Goal: Find specific page/section: Find specific page/section

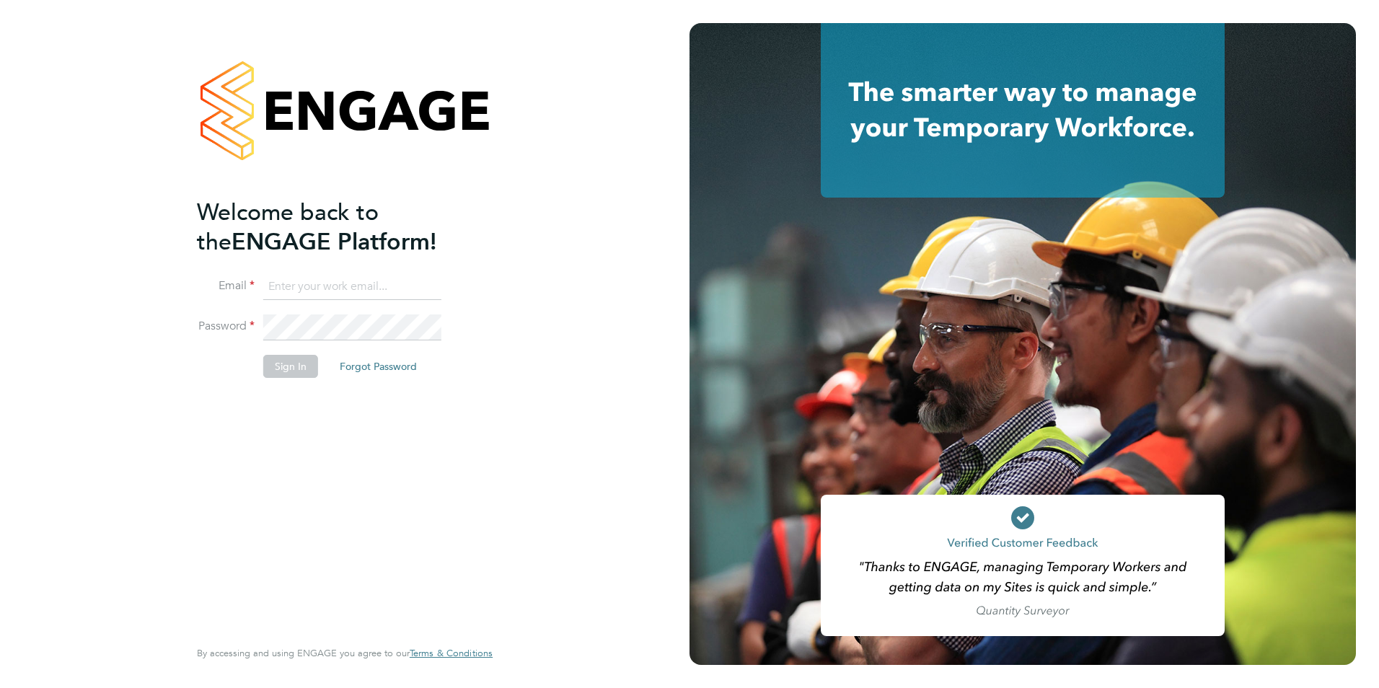
type input "tamara@peacerecruitmentservices.com"
click at [291, 365] on button "Sign In" at bounding box center [290, 366] width 55 height 23
click at [291, 365] on div "Sorry, we are having problems connecting to our services." at bounding box center [345, 344] width 690 height 688
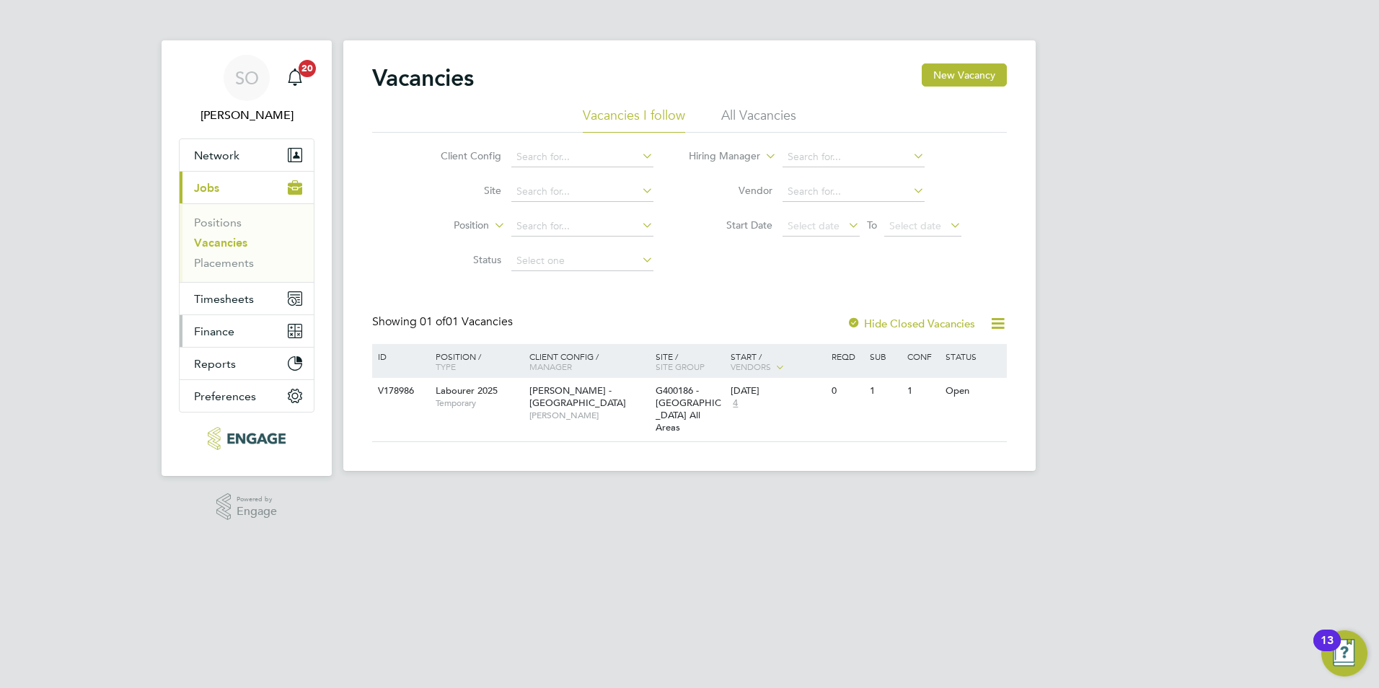
click at [226, 330] on span "Finance" at bounding box center [214, 332] width 40 height 14
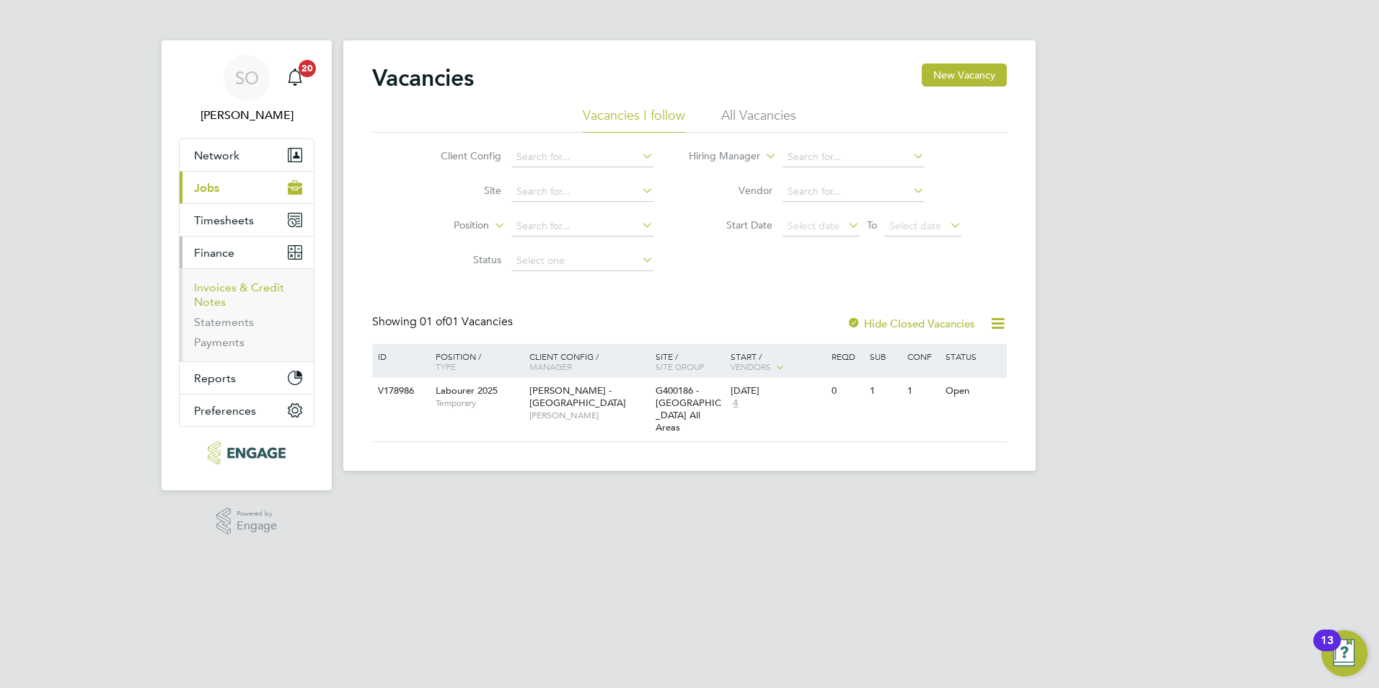
click at [224, 282] on link "Invoices & Credit Notes" at bounding box center [239, 295] width 90 height 28
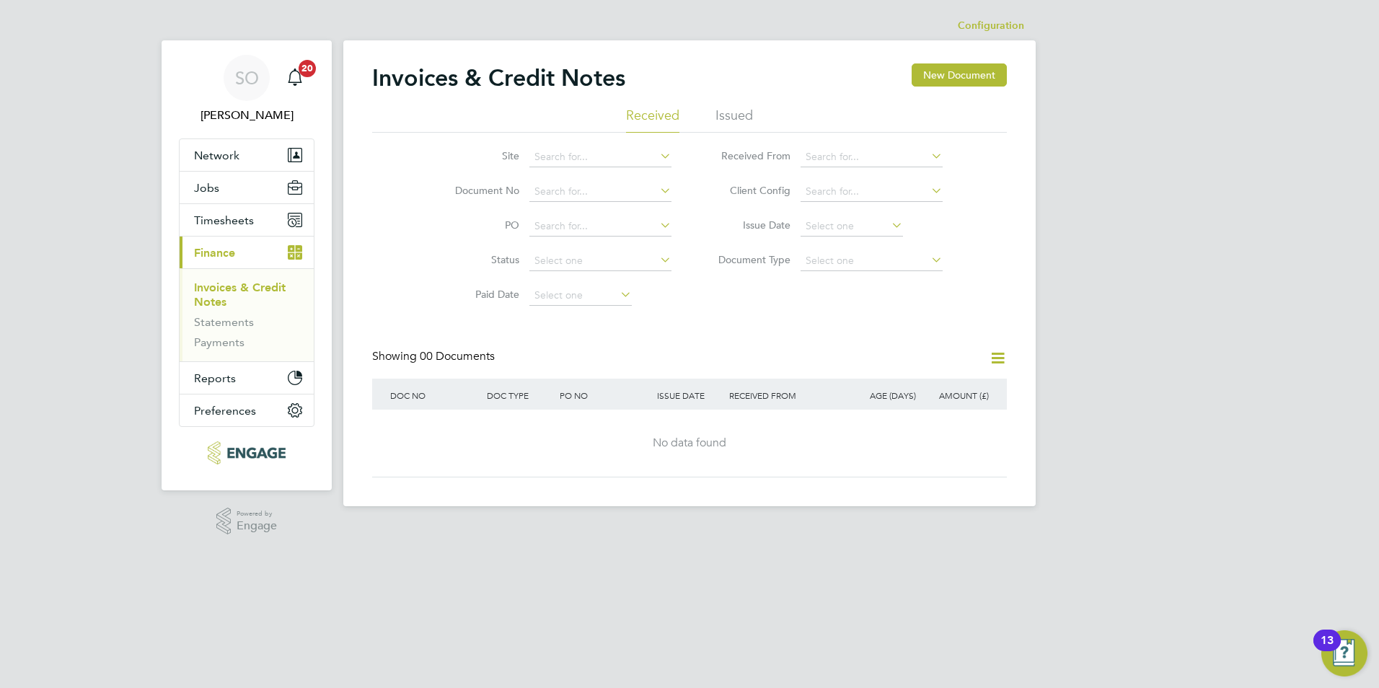
click at [745, 115] on li "Issued" at bounding box center [735, 120] width 38 height 26
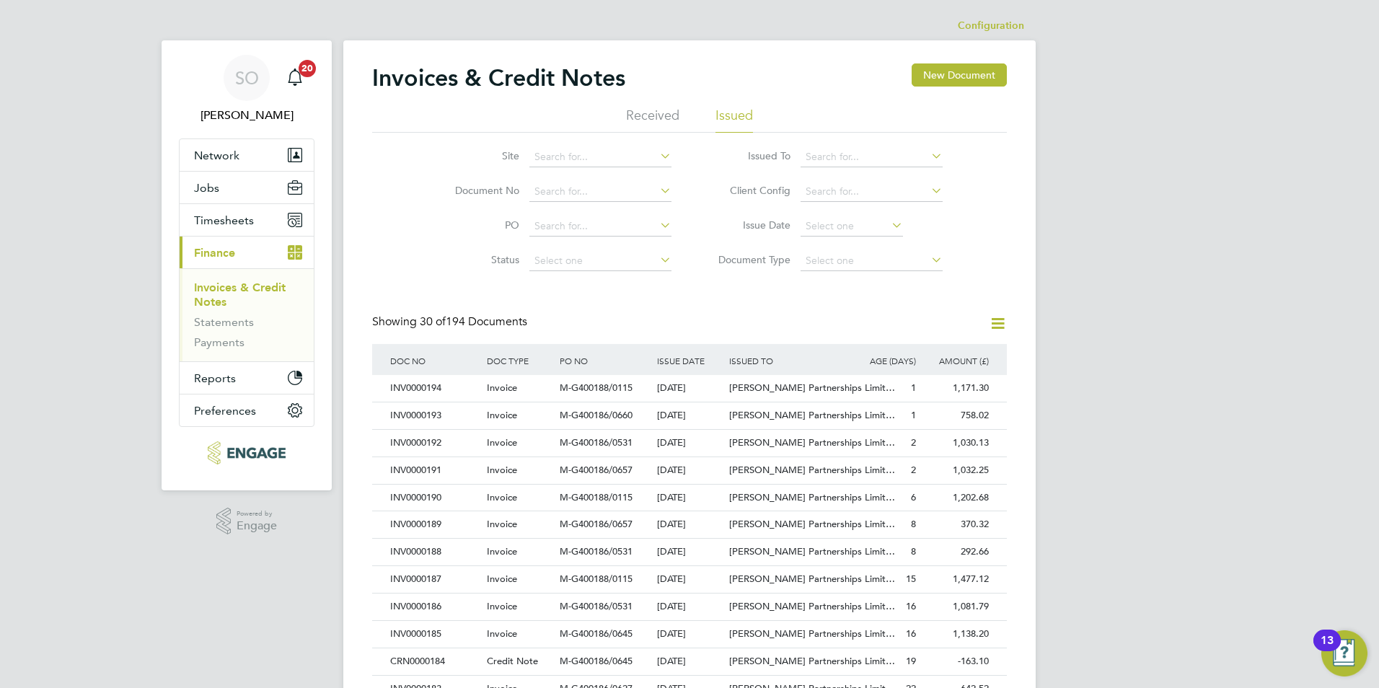
click at [1206, 490] on div "SO [PERSON_NAME] Notifications 20 Applications: Network Team Members Businesses…" at bounding box center [689, 645] width 1379 height 1290
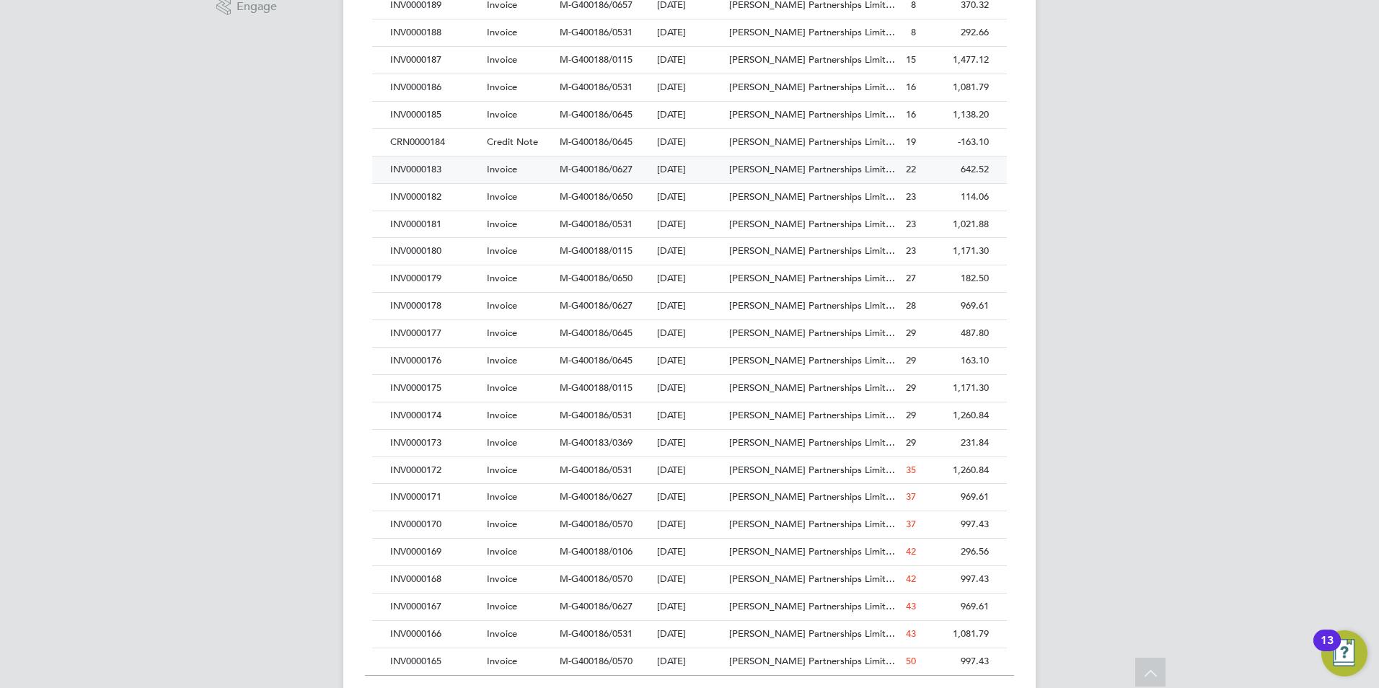
click at [406, 165] on div "INV0000183" at bounding box center [435, 170] width 97 height 27
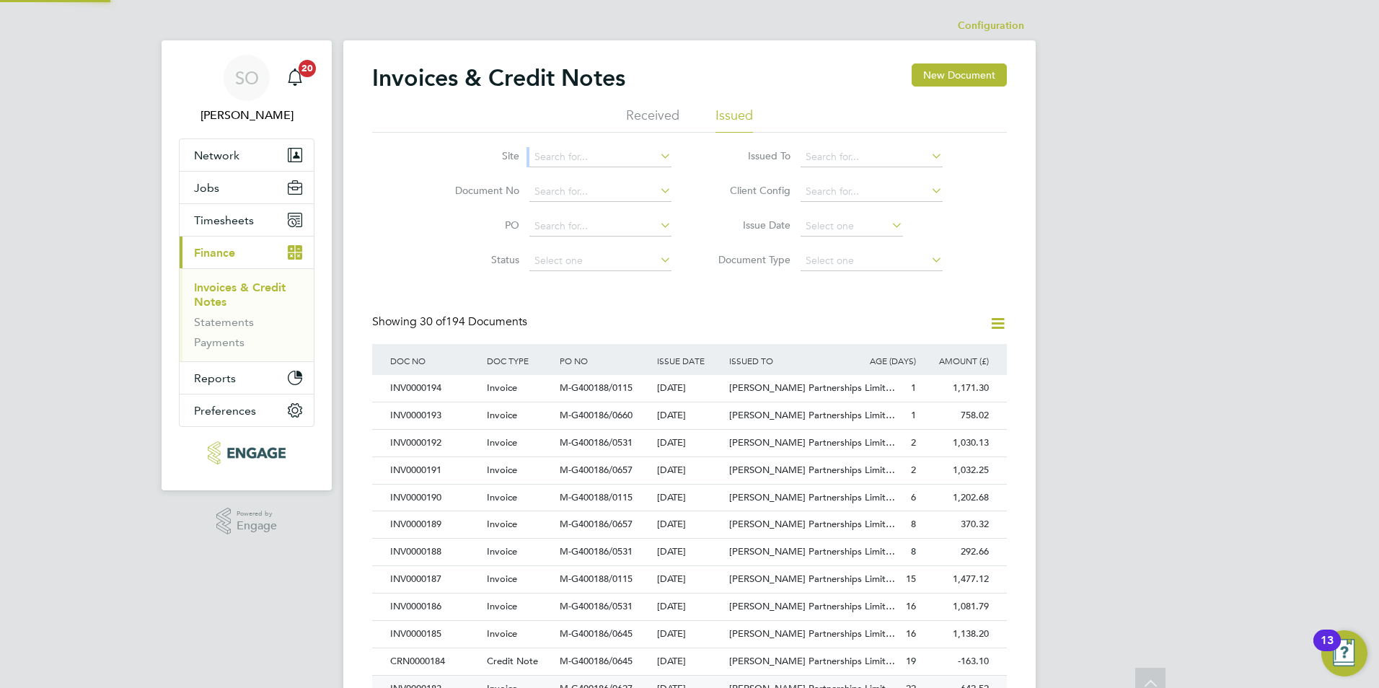
click at [406, 165] on div "Site Document No PO Status Paid Date Issued To Received From Client Config Issu…" at bounding box center [689, 206] width 635 height 146
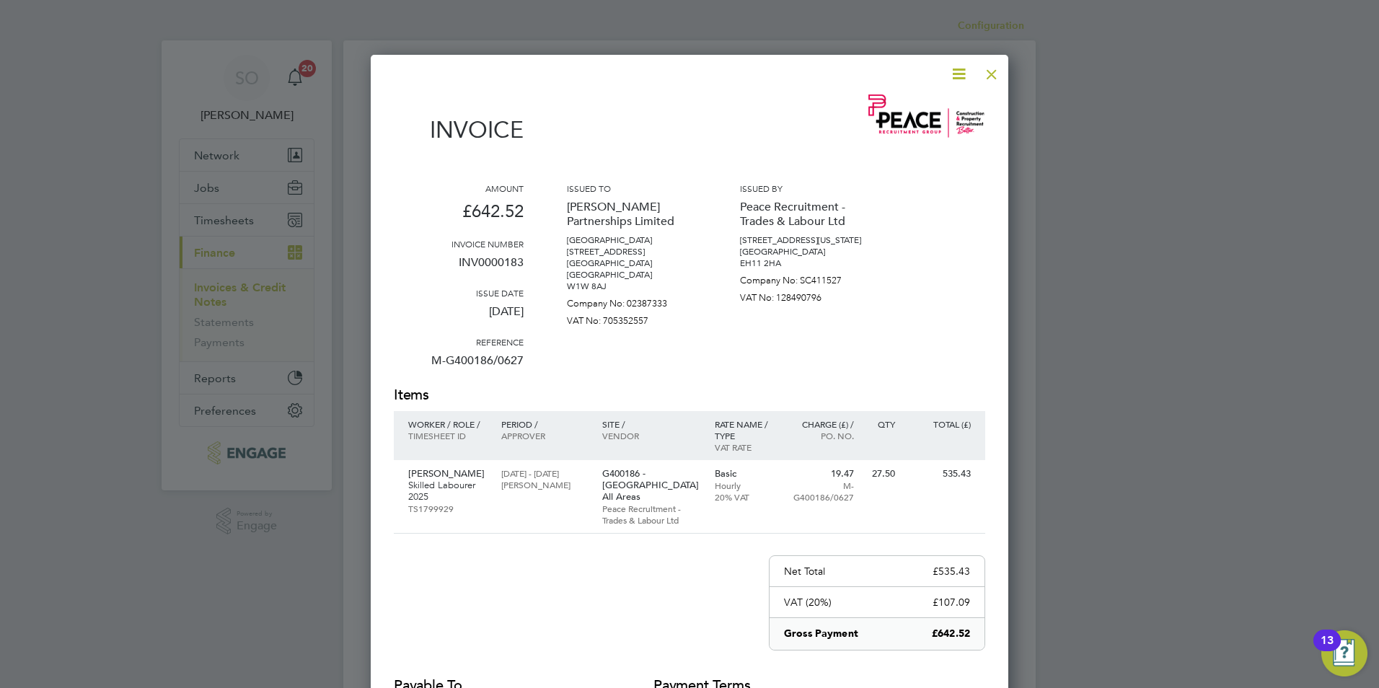
click at [998, 77] on div at bounding box center [992, 71] width 26 height 26
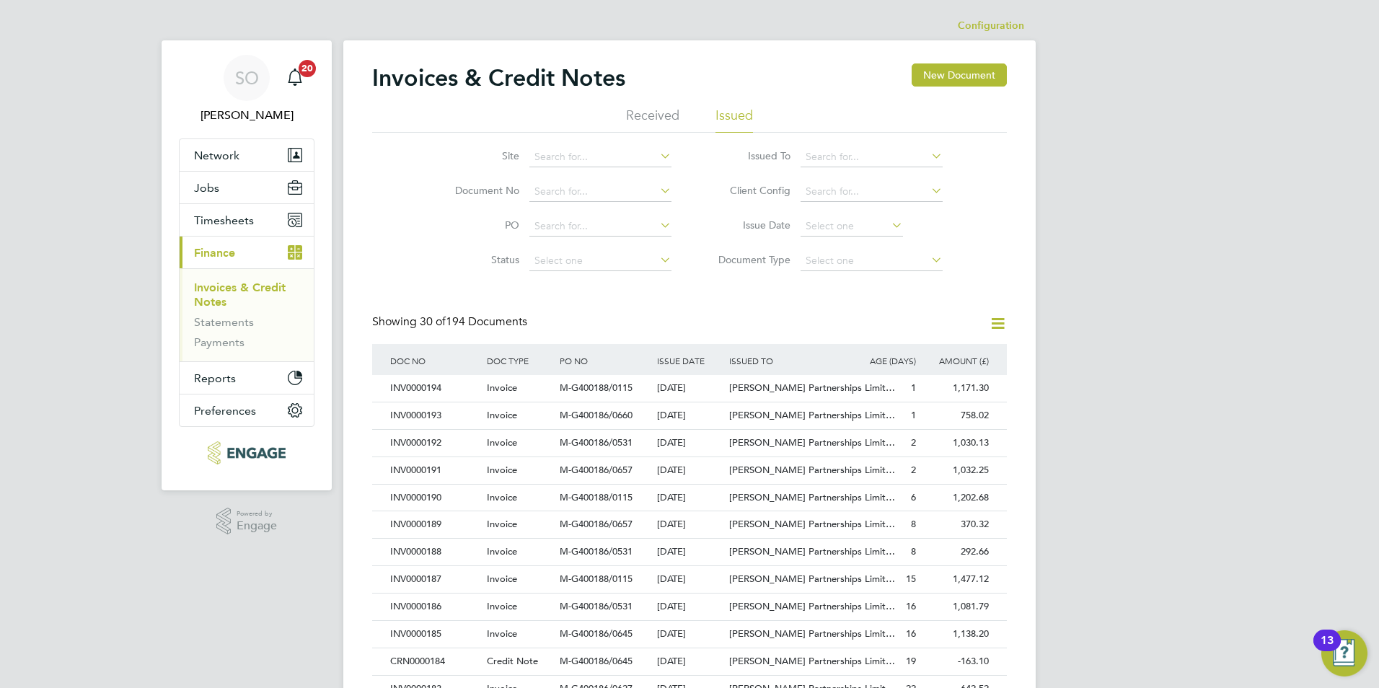
click at [1227, 487] on div "SO [PERSON_NAME] Notifications 20 Applications: Network Team Members Businesses…" at bounding box center [689, 645] width 1379 height 1290
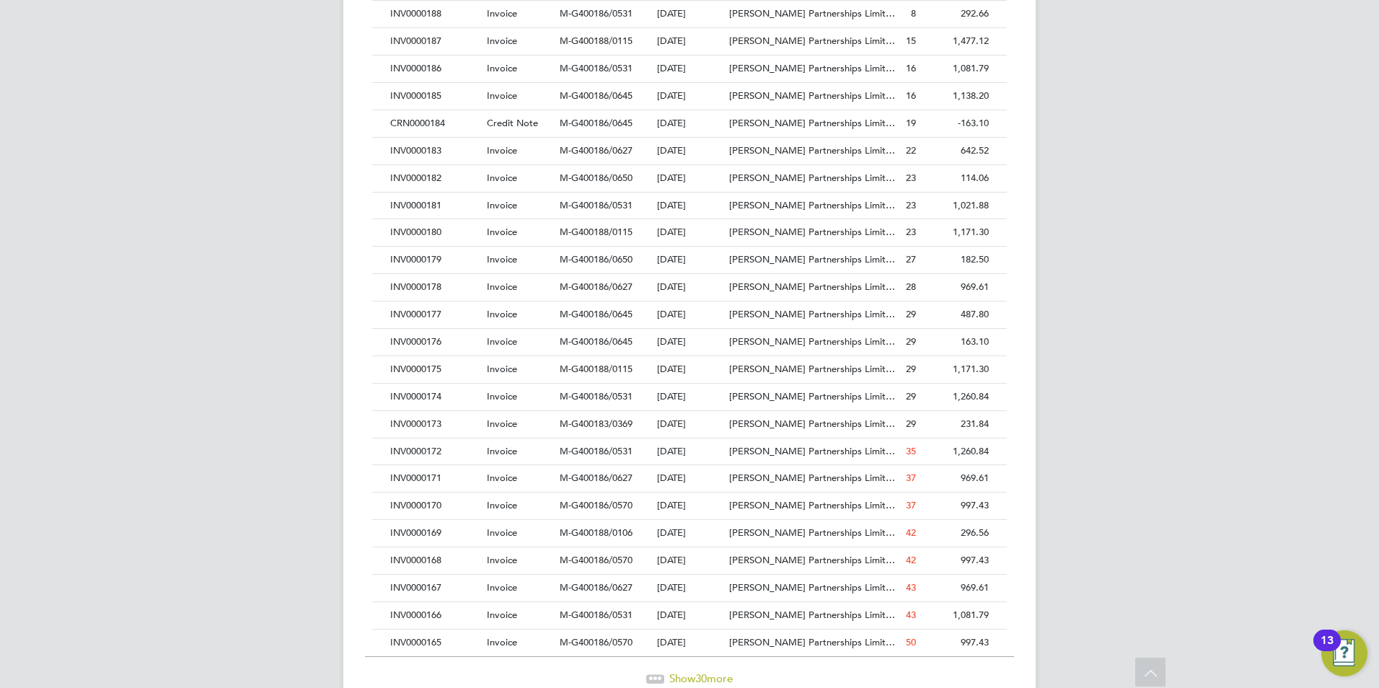
scroll to position [602, 0]
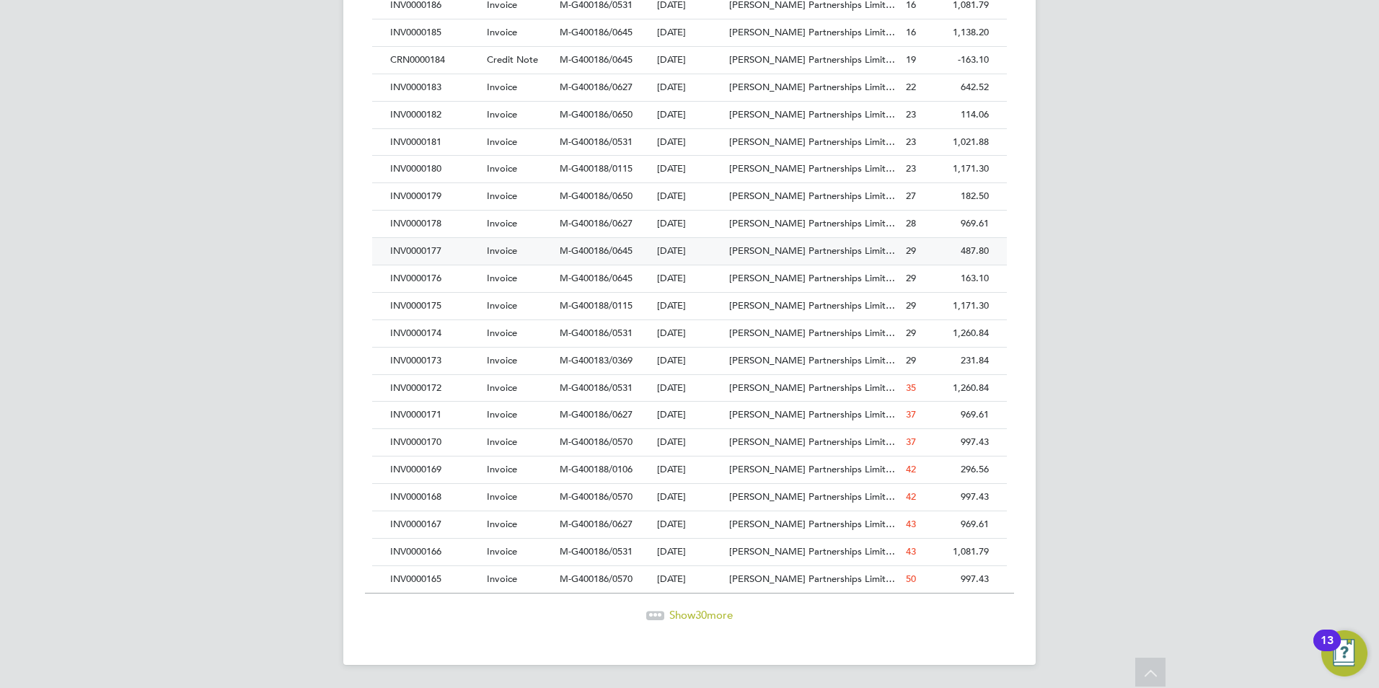
click at [433, 248] on div "INV0000177" at bounding box center [435, 251] width 97 height 27
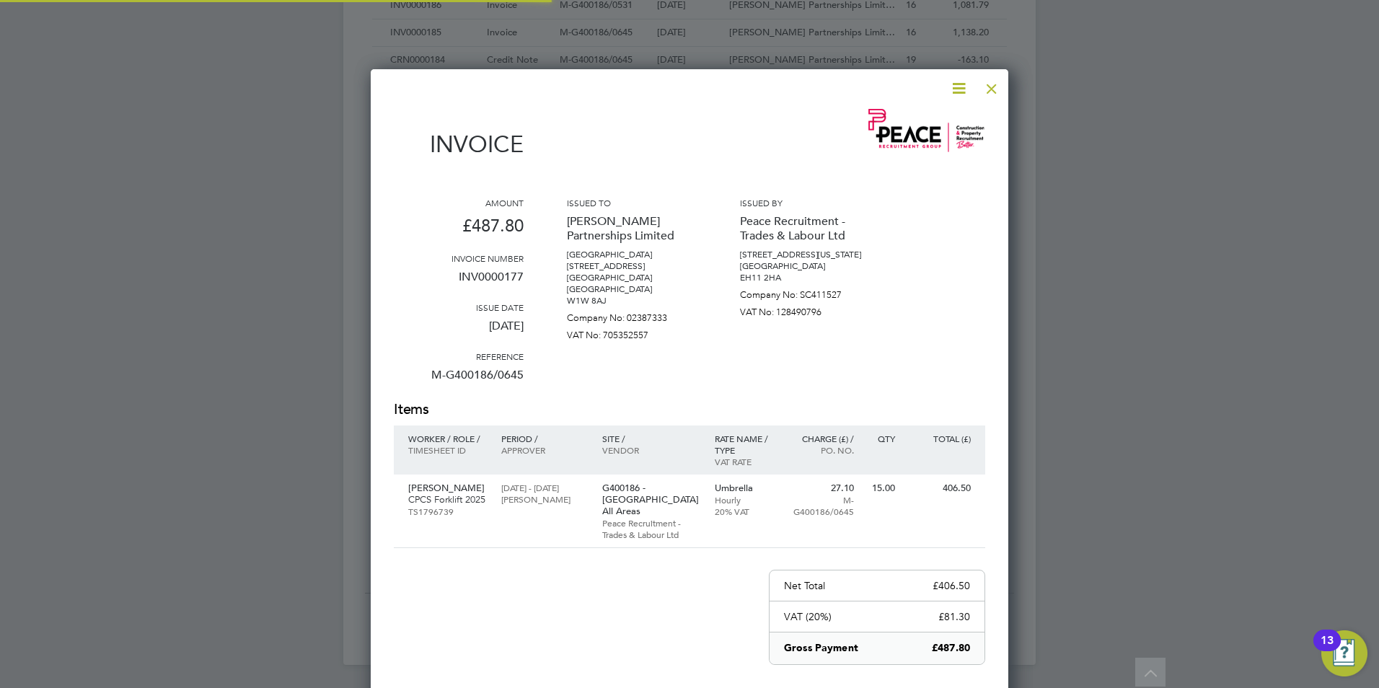
scroll to position [780, 638]
click at [991, 85] on div at bounding box center [992, 85] width 26 height 26
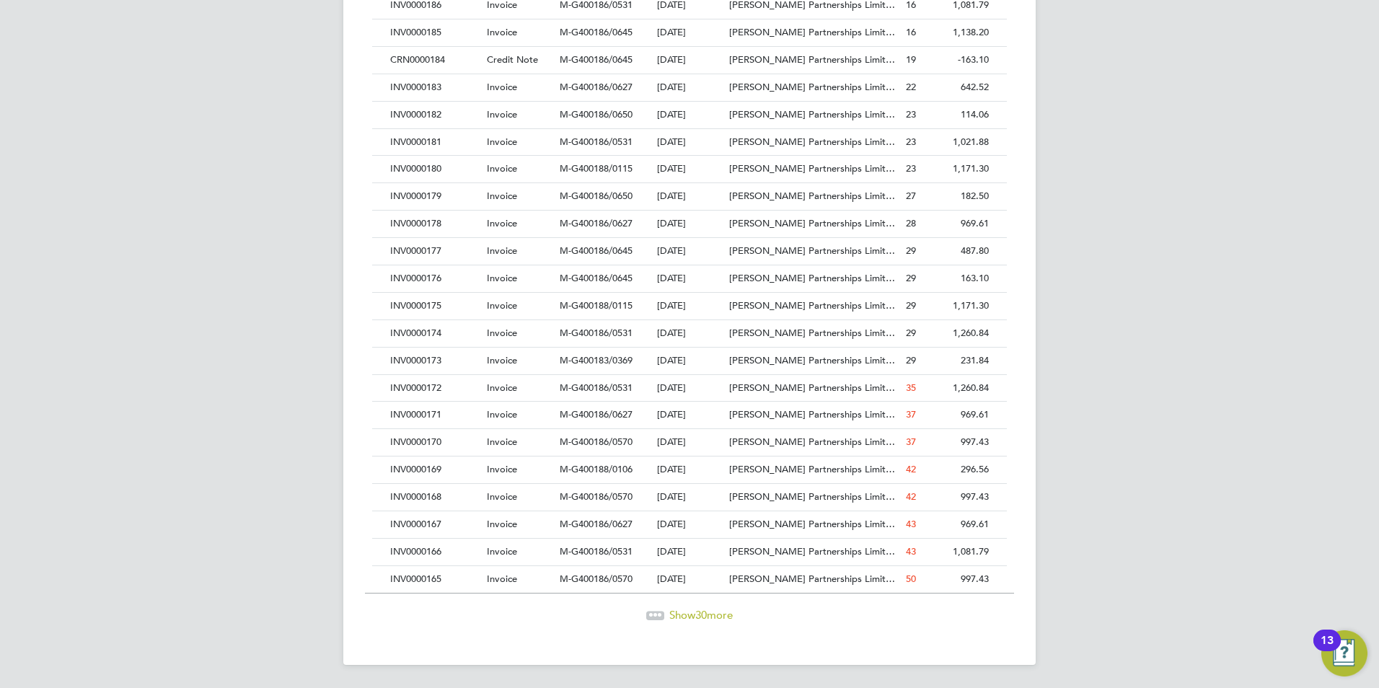
click at [1117, 299] on div "SO [PERSON_NAME] Notifications 20 Applications: Network Team Members Businesses…" at bounding box center [689, 43] width 1379 height 1290
drag, startPoint x: 1158, startPoint y: 361, endPoint x: 1236, endPoint y: 459, distance: 124.8
click at [1158, 362] on div "SO [PERSON_NAME] Notifications 20 Applications: Network Team Members Businesses…" at bounding box center [689, 43] width 1379 height 1290
click at [1223, 511] on div "SO [PERSON_NAME] Notifications 20 Applications: Network Team Members Businesses…" at bounding box center [689, 43] width 1379 height 1290
click at [426, 194] on div "INV0000179" at bounding box center [435, 196] width 97 height 27
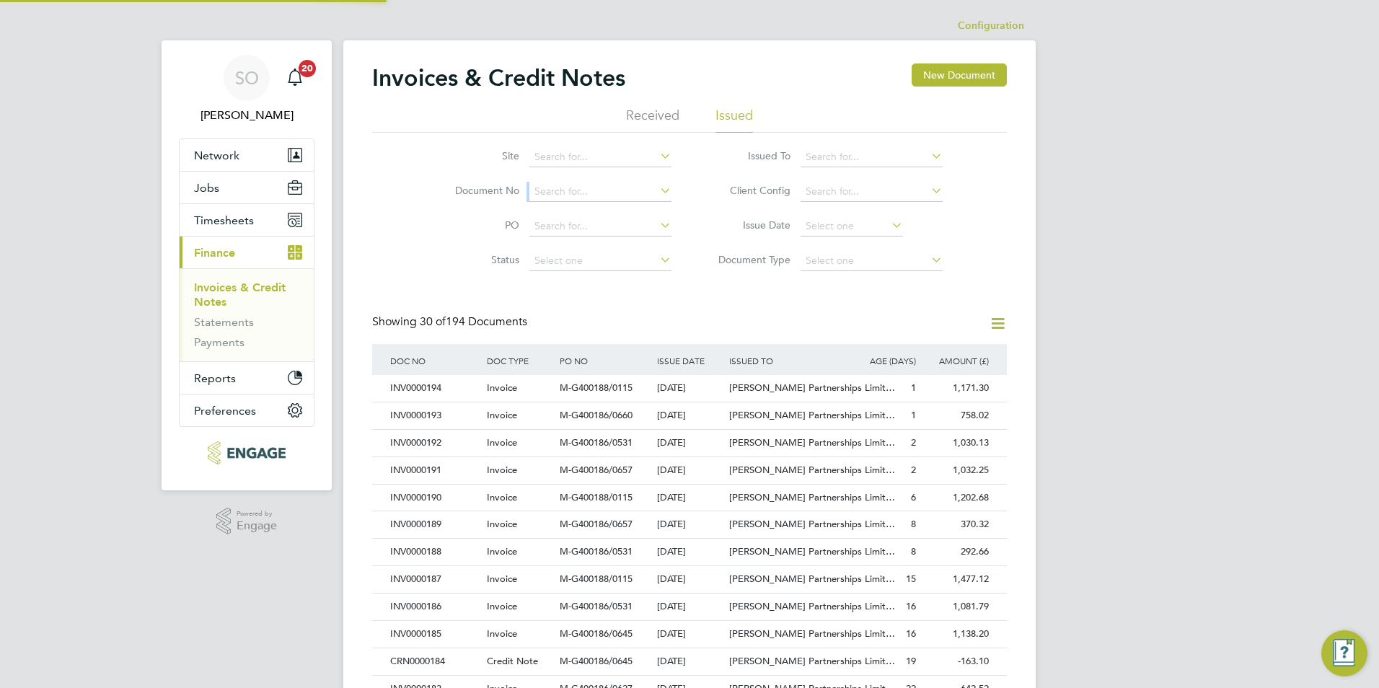
click at [426, 194] on li "Document No" at bounding box center [553, 192] width 271 height 35
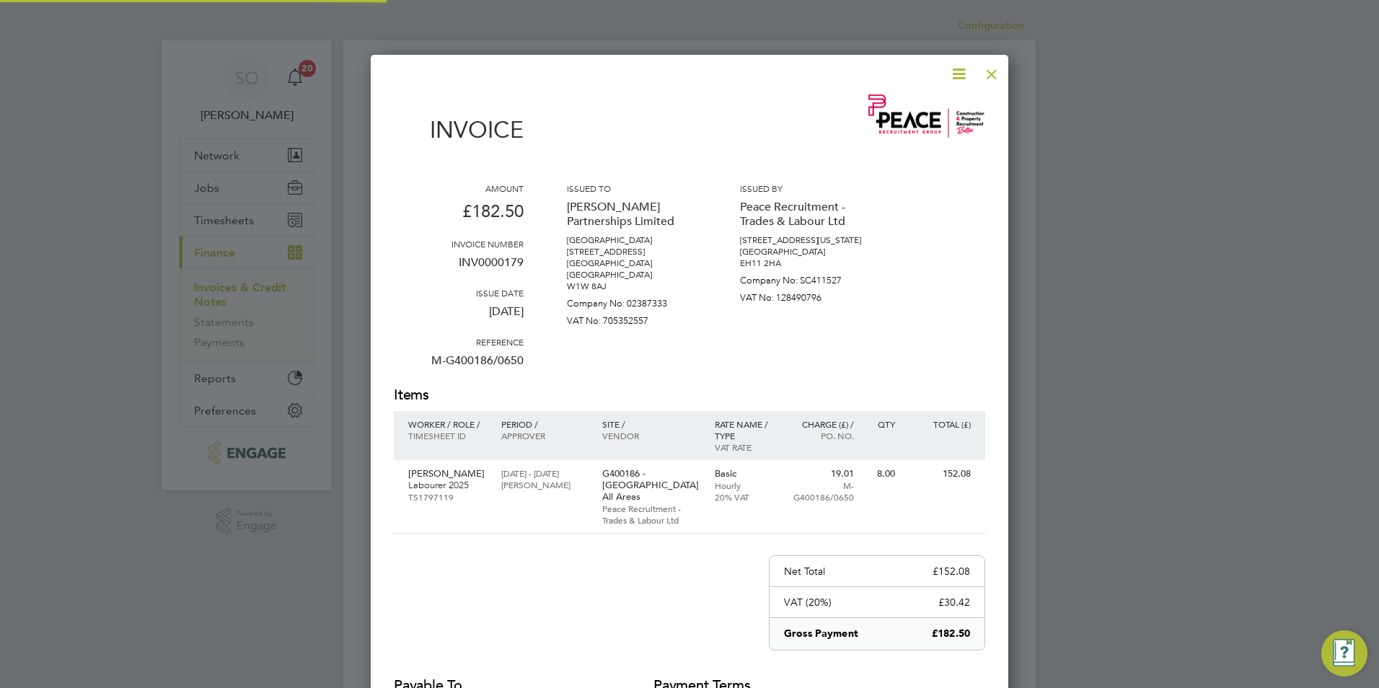
scroll to position [780, 638]
click at [993, 76] on div at bounding box center [992, 71] width 26 height 26
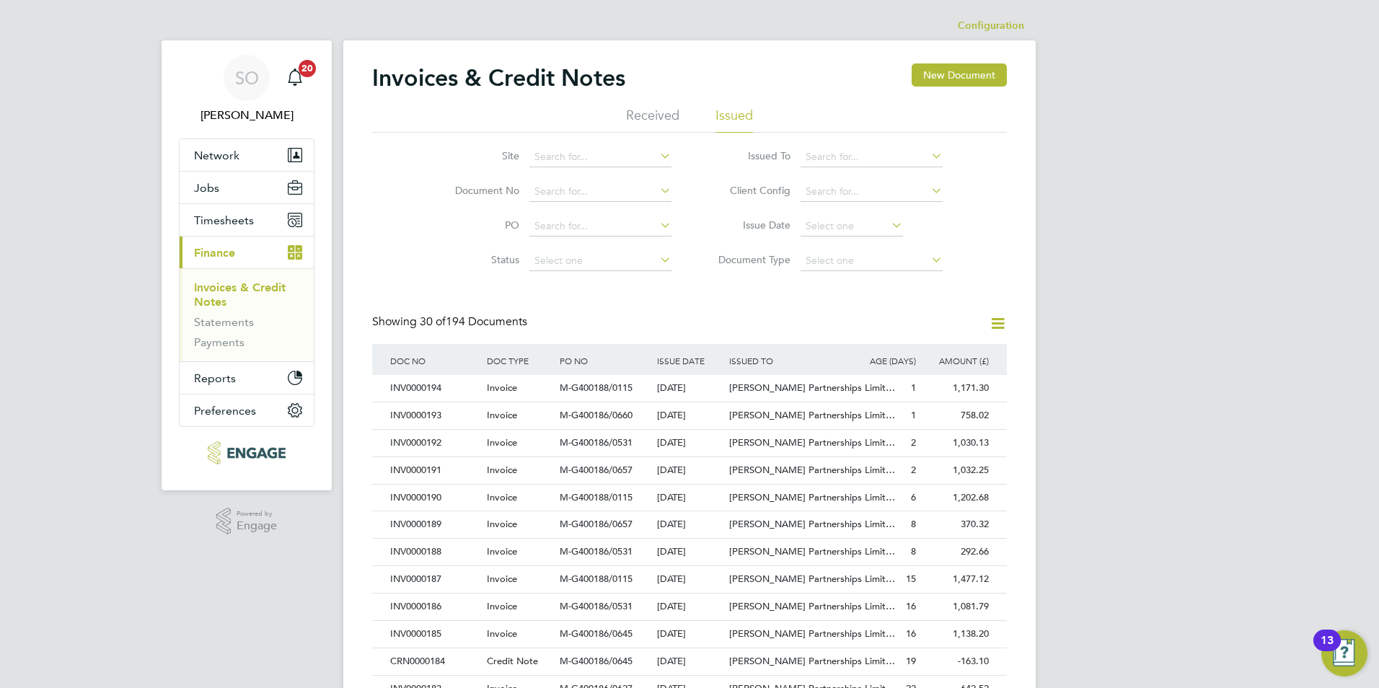
click at [1117, 377] on div "SO [PERSON_NAME] Notifications 20 Applications: Network Team Members Businesses…" at bounding box center [689, 645] width 1379 height 1290
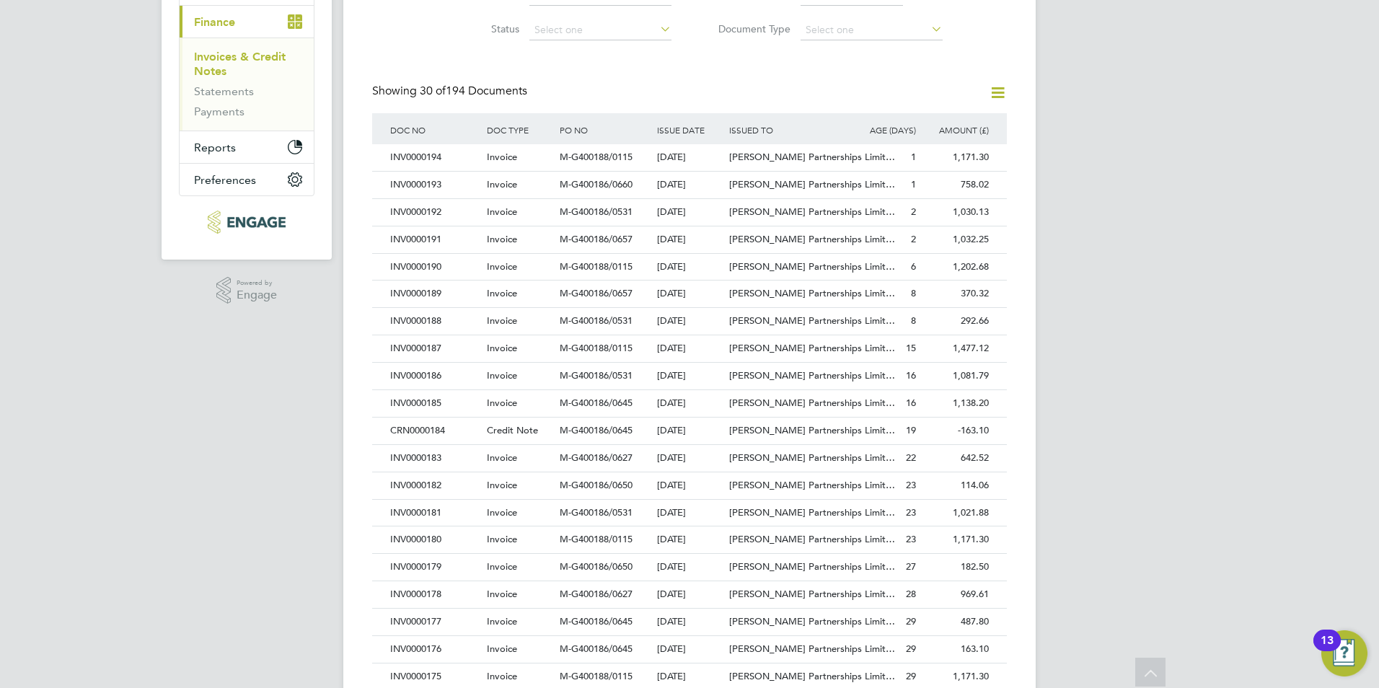
scroll to position [260, 0]
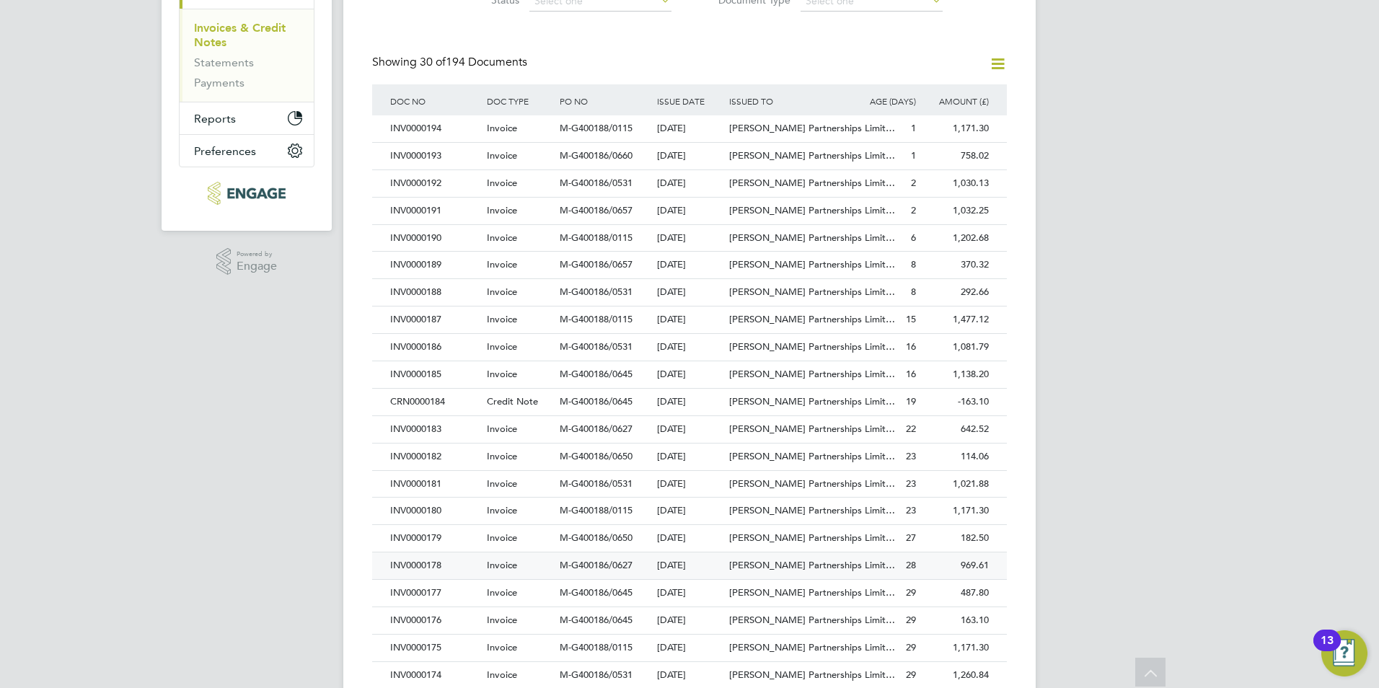
click at [426, 560] on div "INV0000178" at bounding box center [435, 566] width 97 height 27
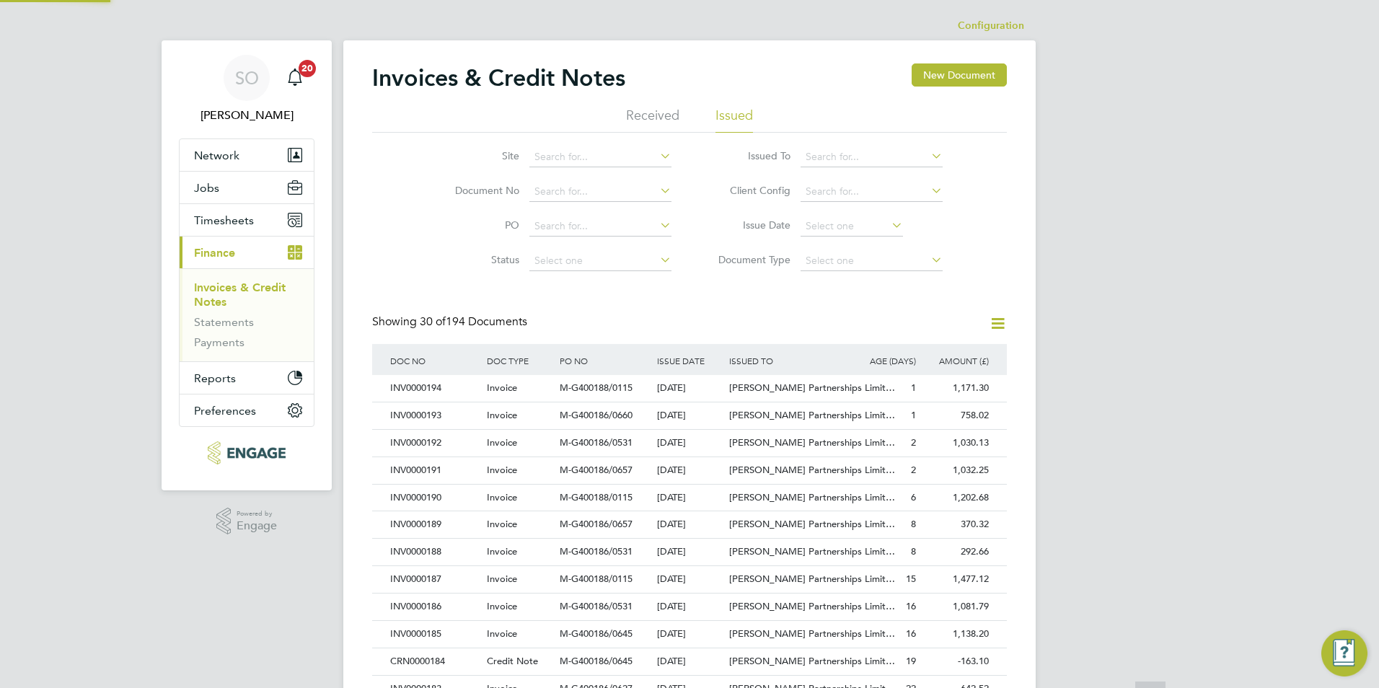
click at [426, 560] on div "INV0000188" at bounding box center [435, 552] width 97 height 27
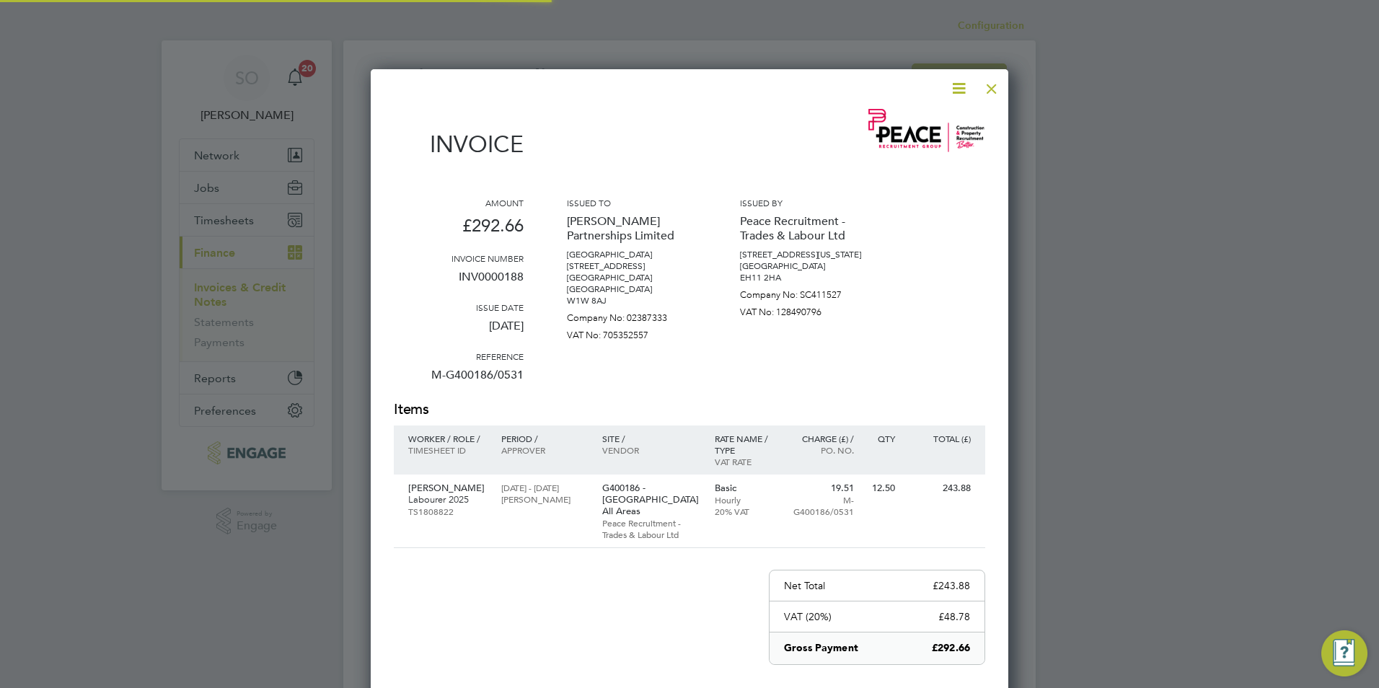
scroll to position [780, 638]
click at [992, 89] on div at bounding box center [992, 85] width 26 height 26
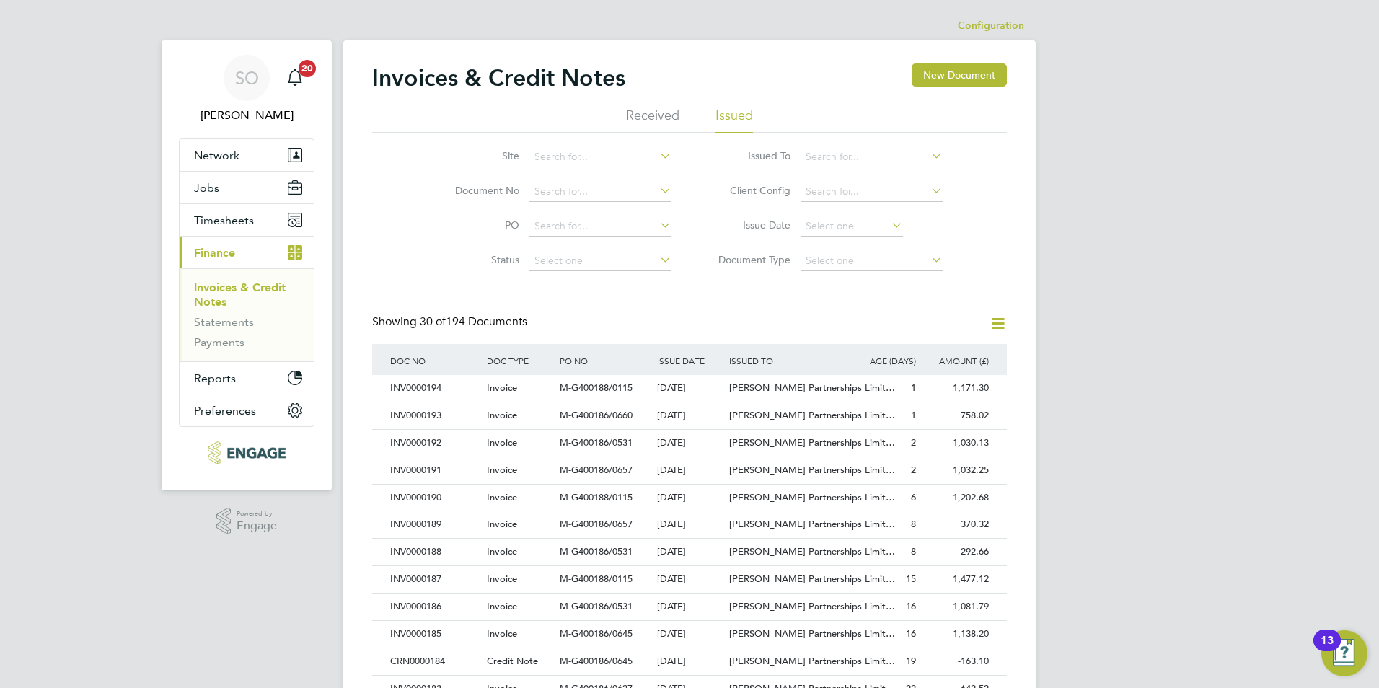
click at [1115, 459] on div "SO [PERSON_NAME] Notifications 20 Applications: Network Team Members Businesses…" at bounding box center [689, 645] width 1379 height 1290
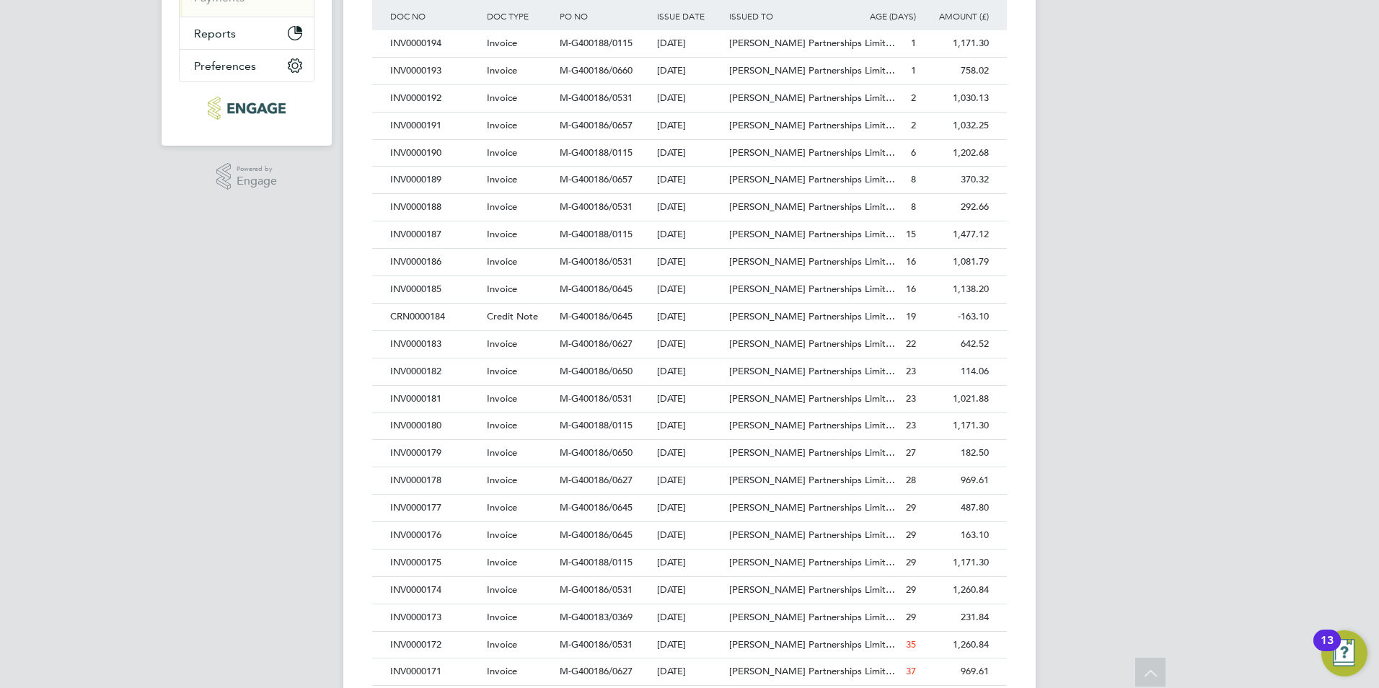
scroll to position [346, 0]
click at [441, 448] on div "INV0000179" at bounding box center [435, 452] width 97 height 27
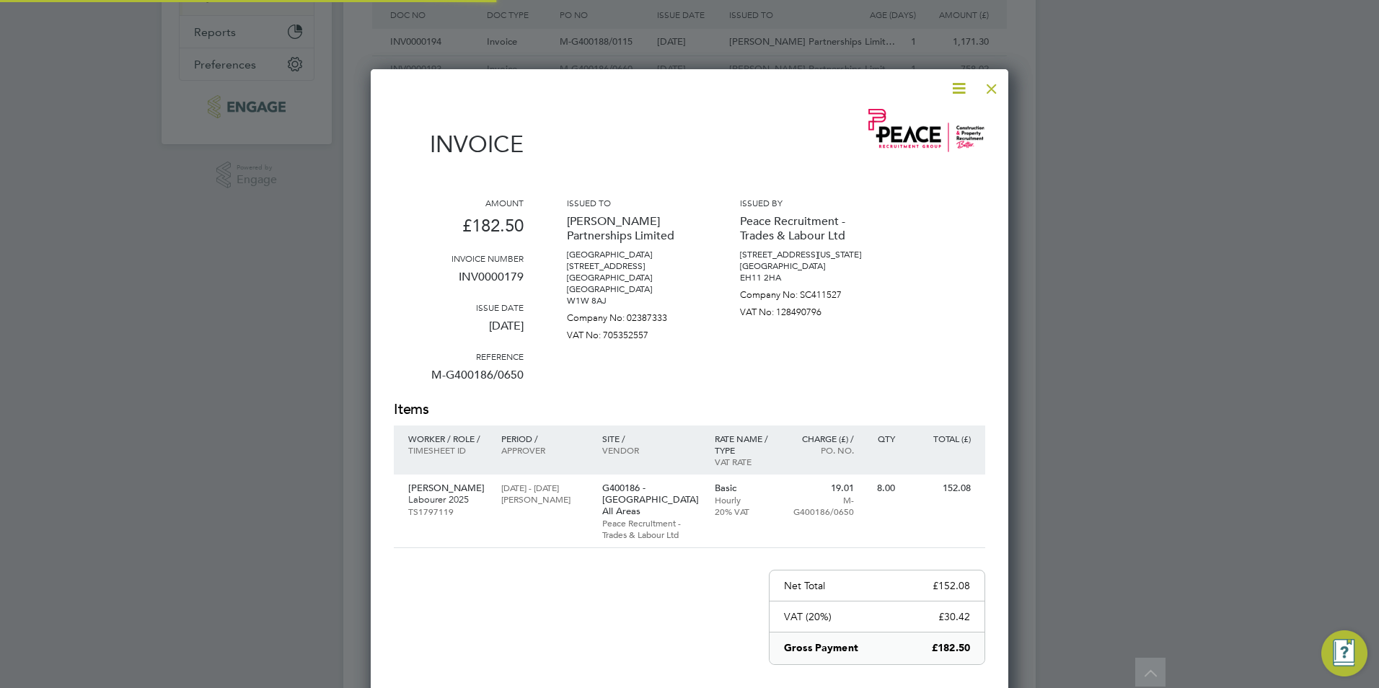
scroll to position [780, 638]
click at [990, 87] on div at bounding box center [992, 85] width 26 height 26
click at [997, 87] on div at bounding box center [992, 85] width 26 height 26
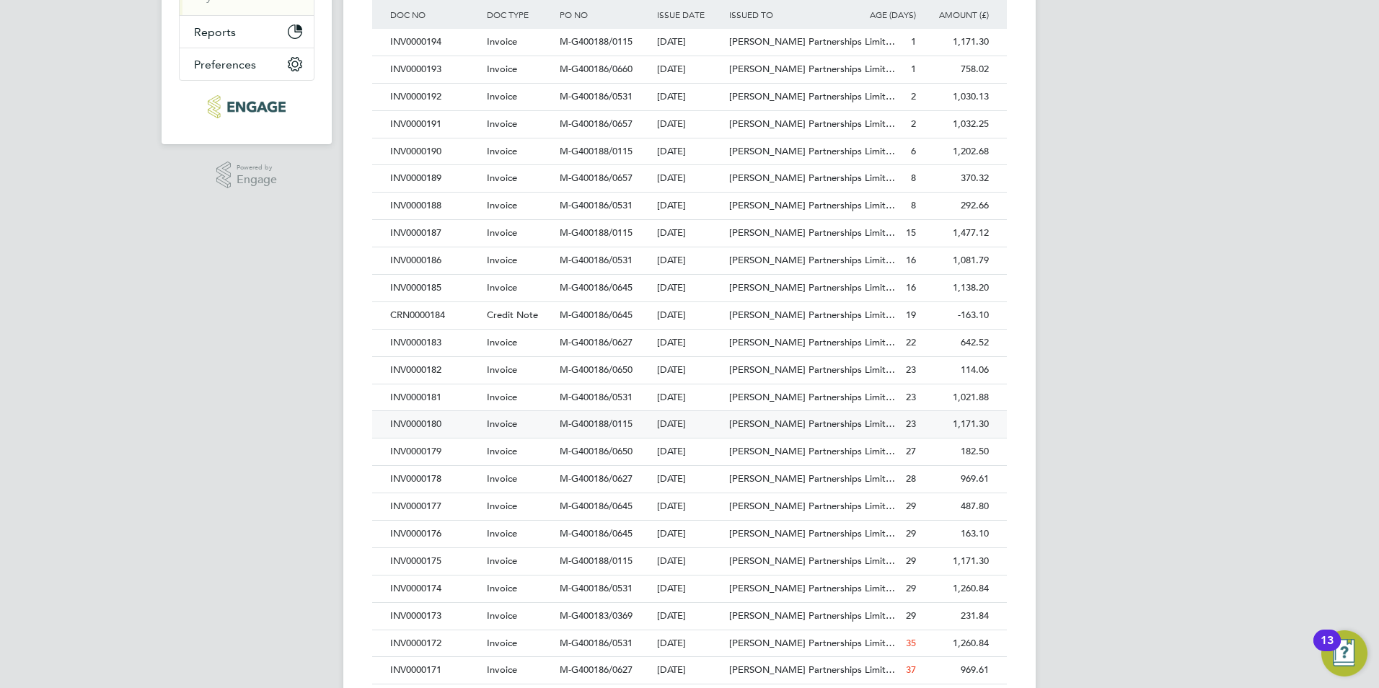
click at [438, 425] on div "INV0000180" at bounding box center [435, 424] width 97 height 27
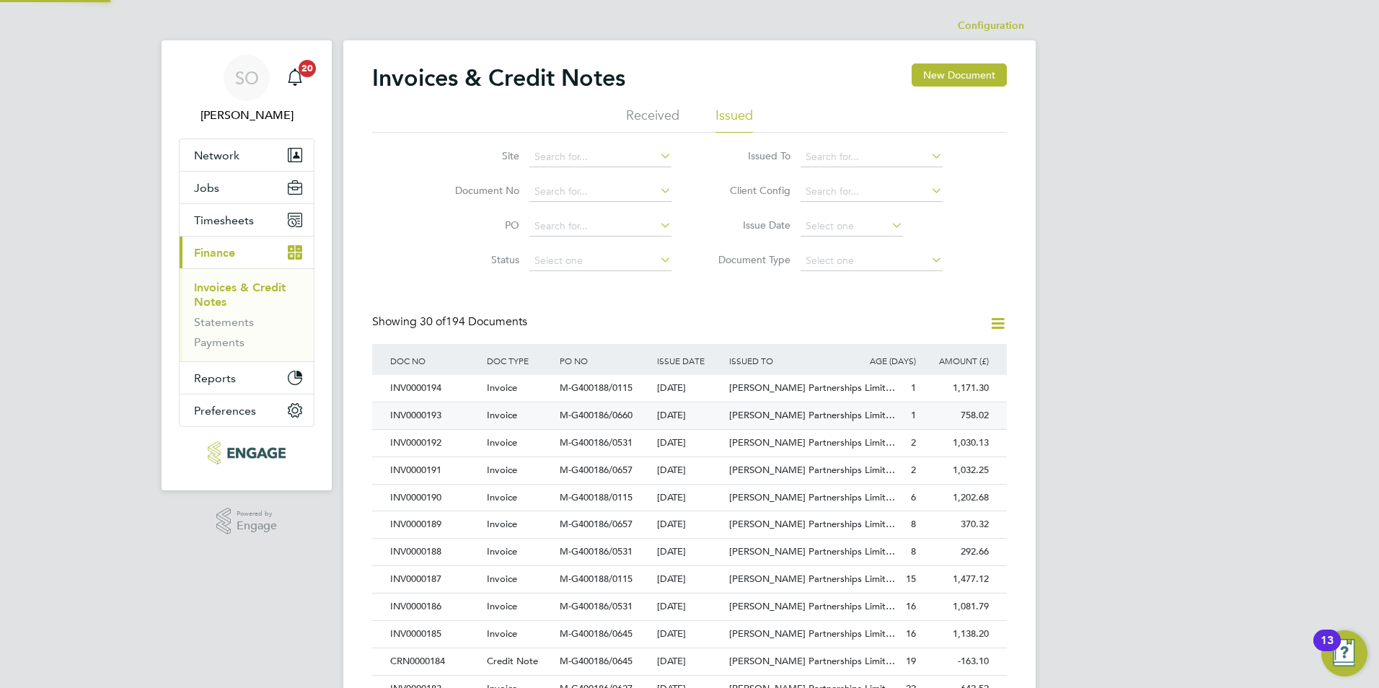
click at [439, 425] on div "INV0000193" at bounding box center [435, 415] width 97 height 27
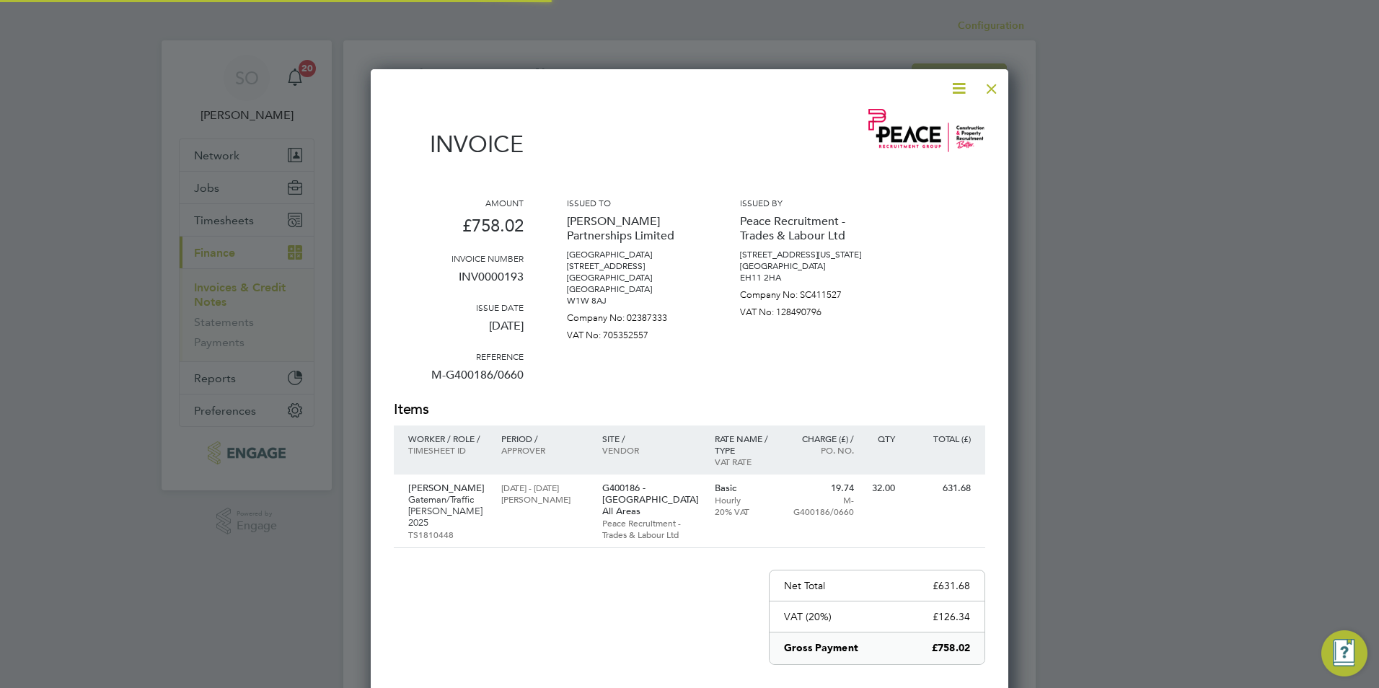
scroll to position [780, 638]
click at [998, 89] on div at bounding box center [992, 85] width 26 height 26
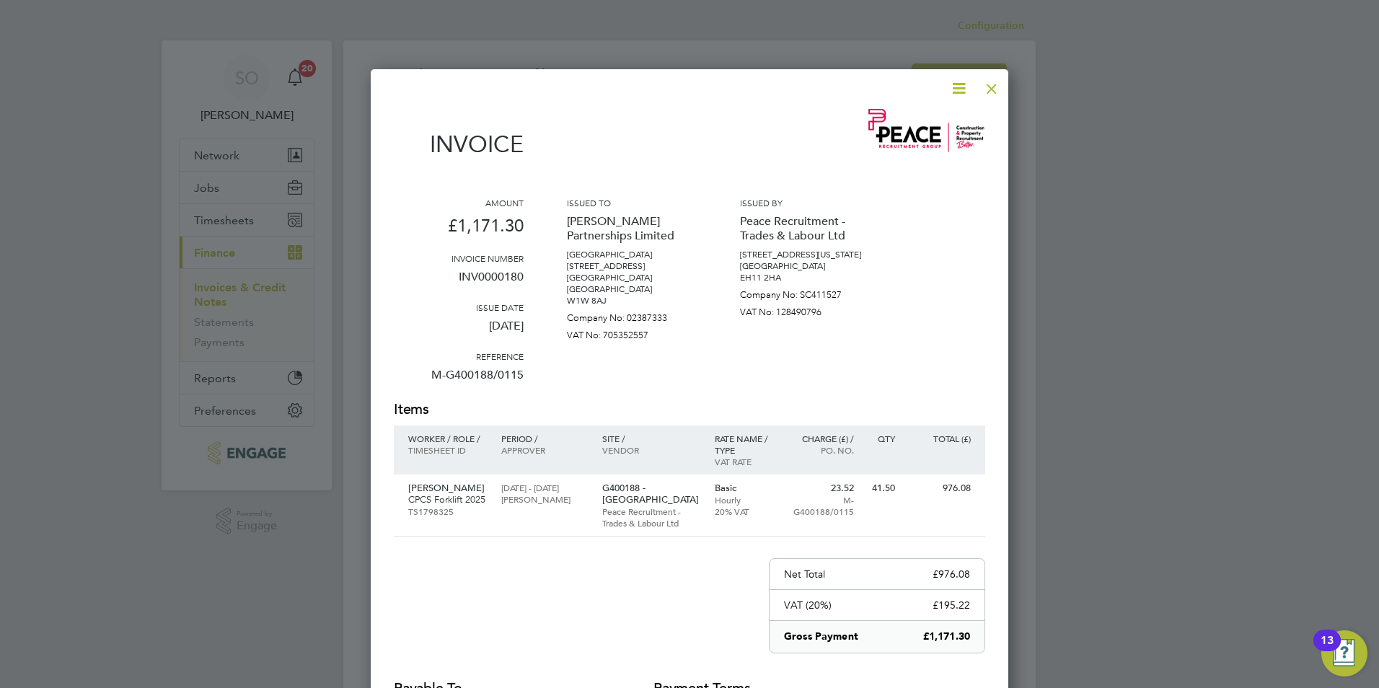
click at [995, 84] on div at bounding box center [992, 85] width 26 height 26
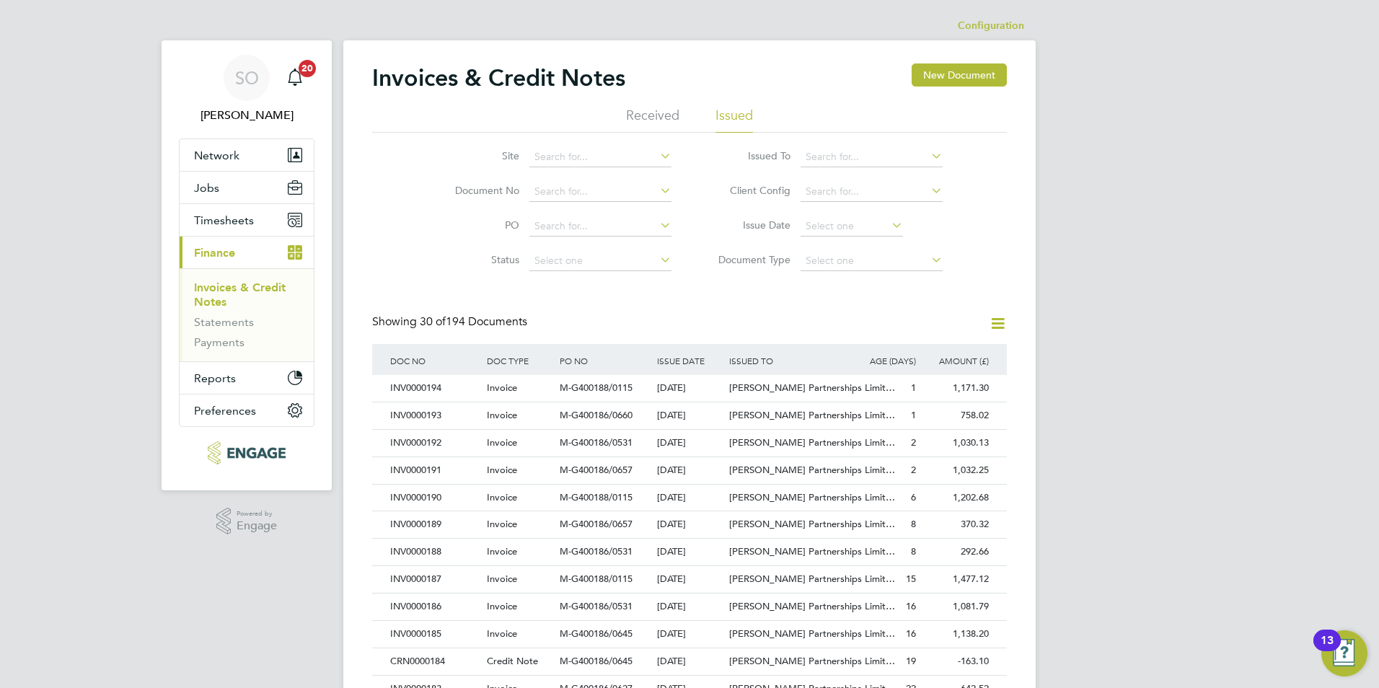
click at [1113, 304] on div "SO [PERSON_NAME] Notifications 20 Applications: Network Team Members Businesses…" at bounding box center [689, 645] width 1379 height 1290
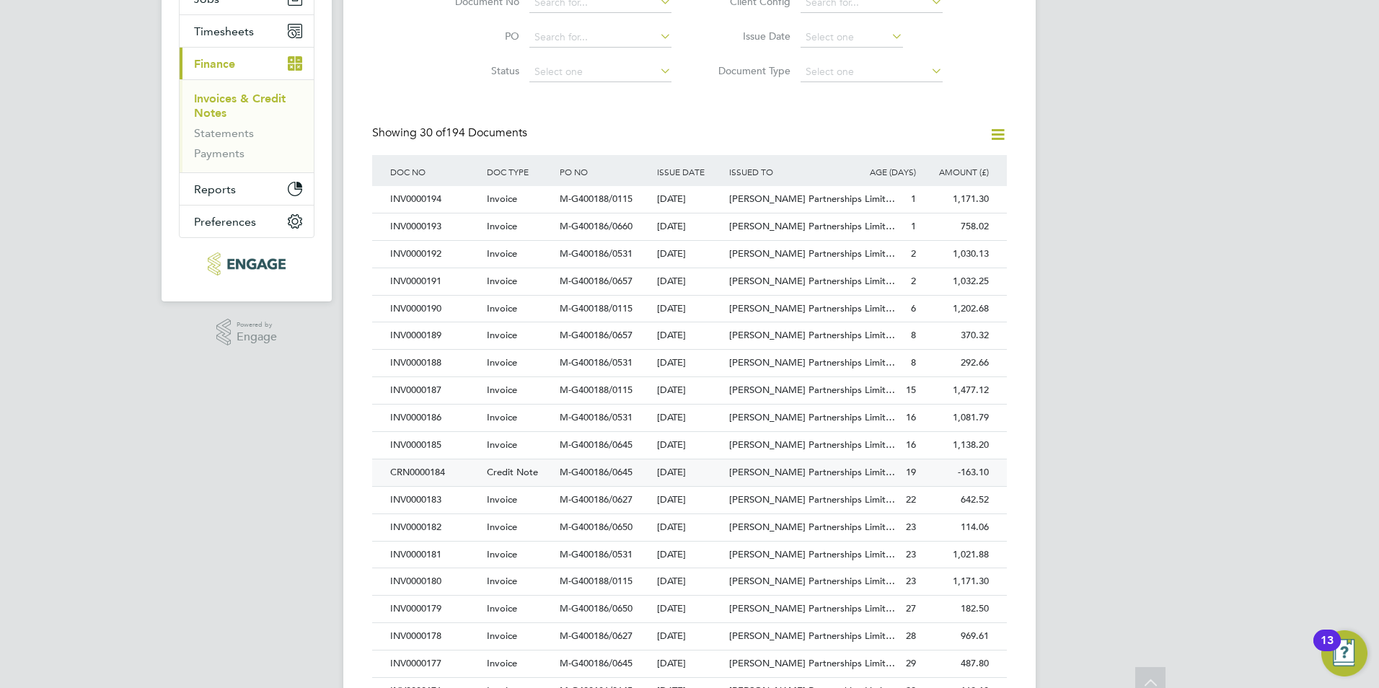
scroll to position [202, 0]
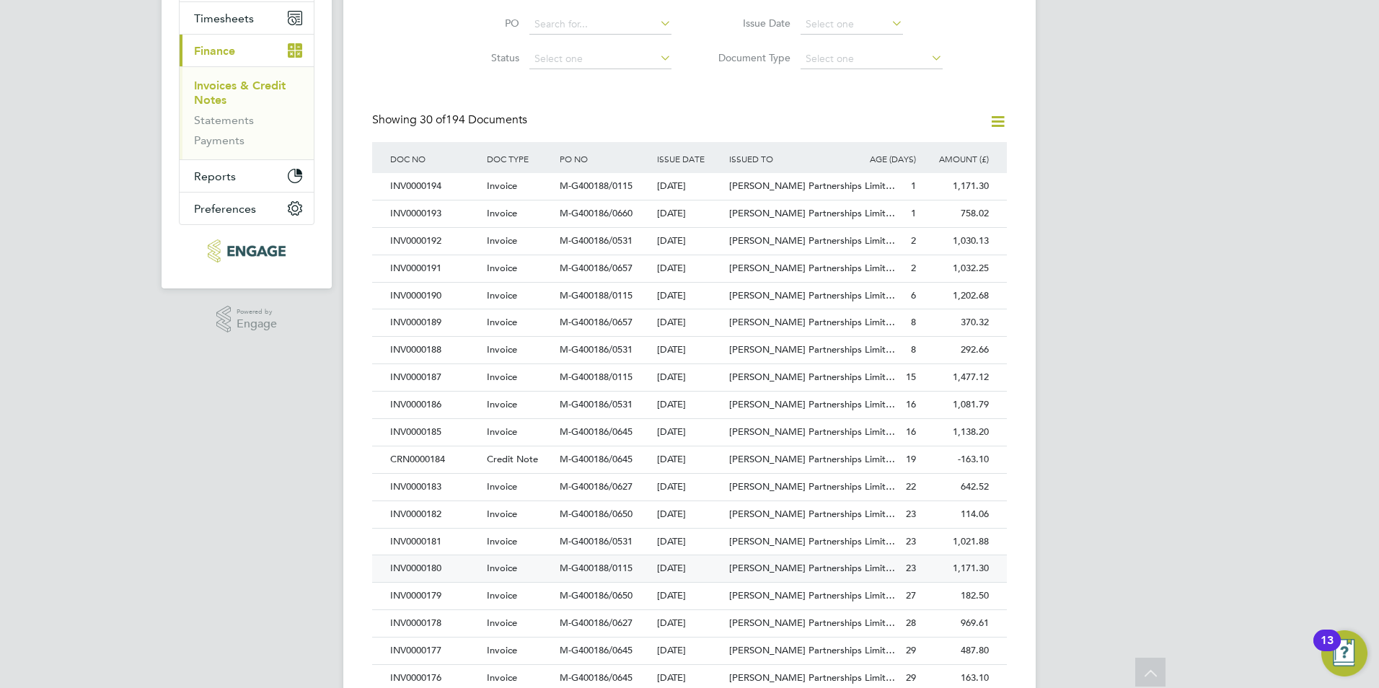
click at [424, 568] on div "INV0000180" at bounding box center [435, 568] width 97 height 27
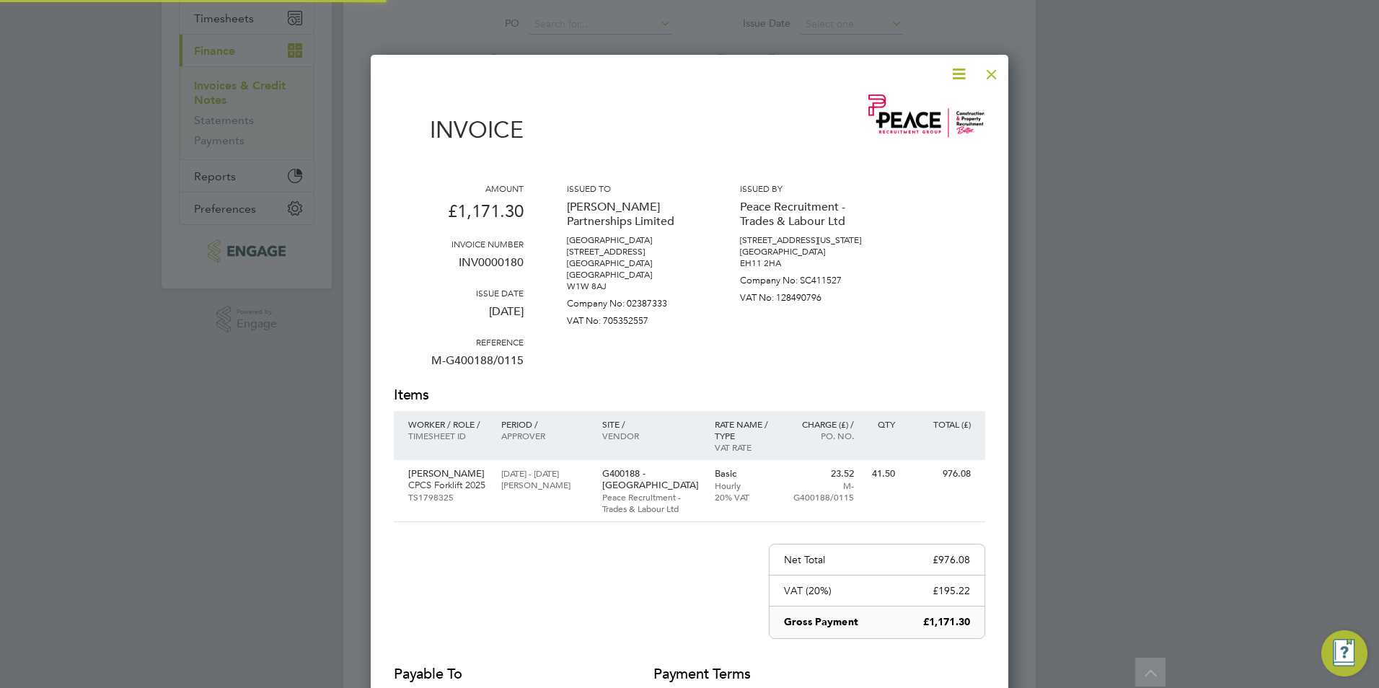
scroll to position [780, 638]
click at [998, 72] on div at bounding box center [992, 71] width 26 height 26
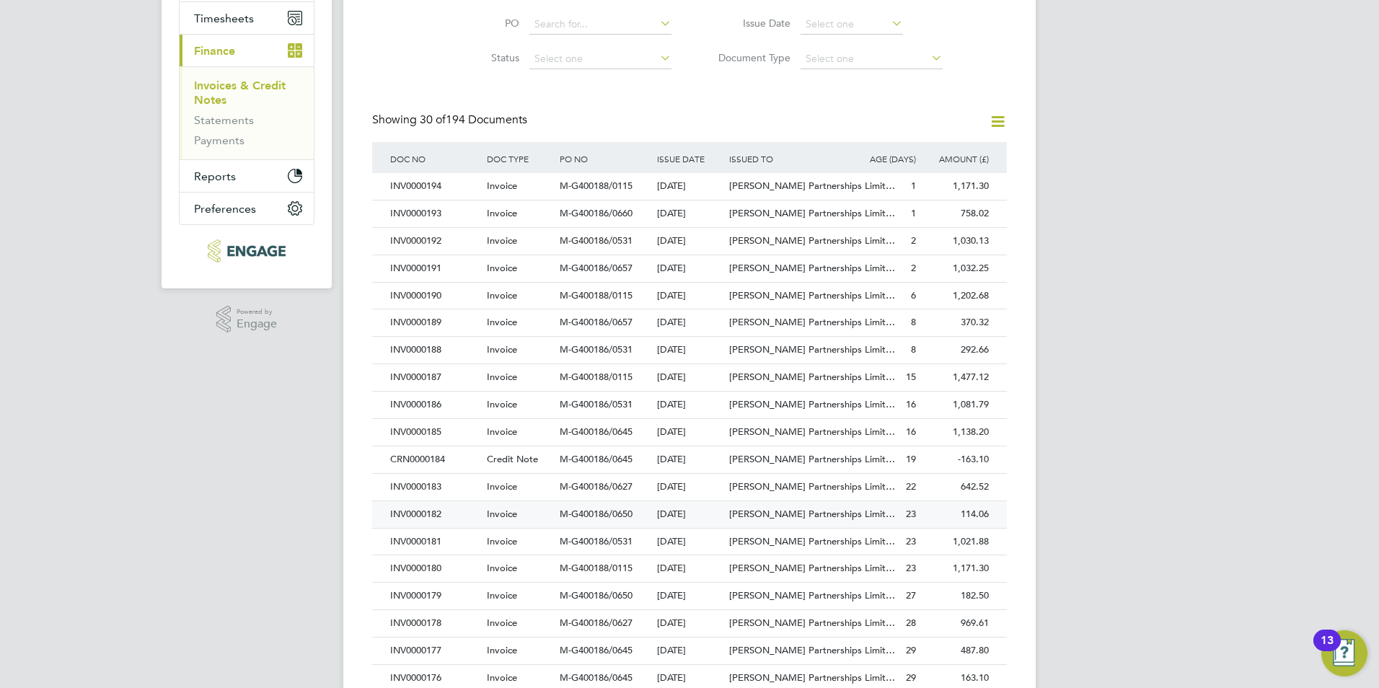
click at [440, 512] on div "INV0000182" at bounding box center [435, 514] width 97 height 27
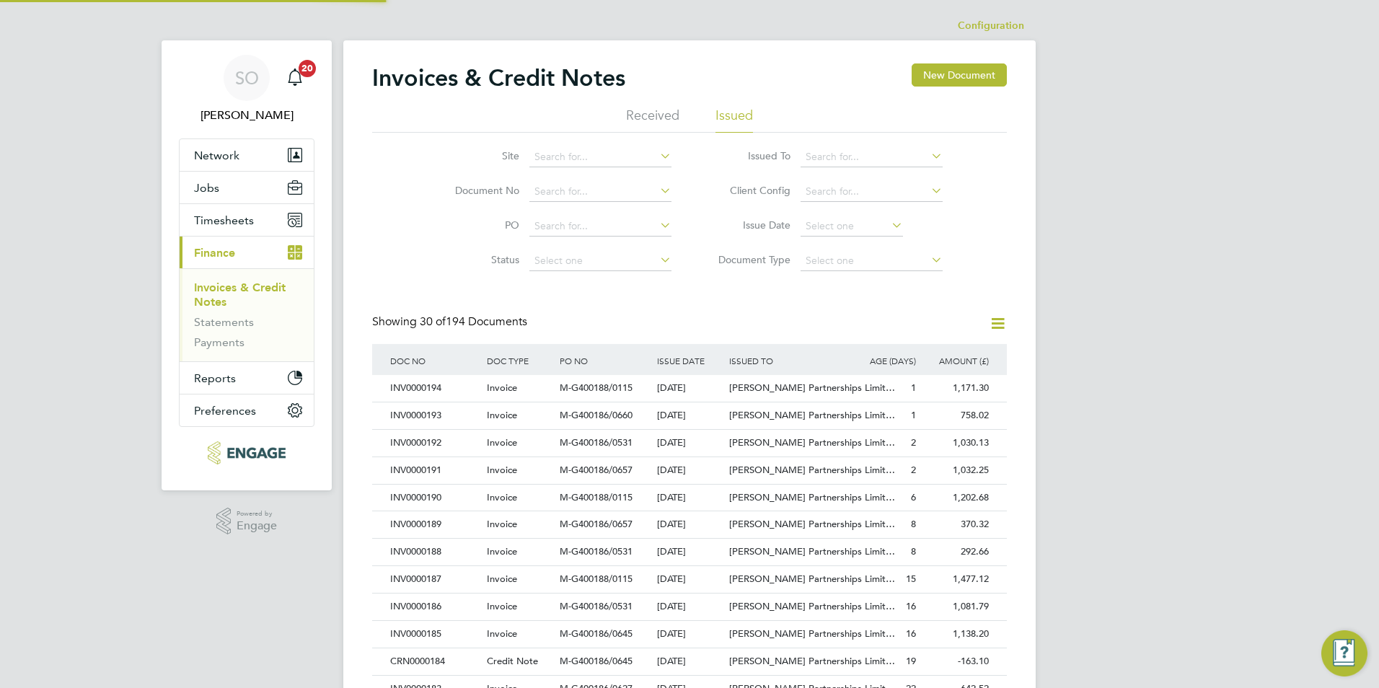
click at [440, 512] on div "INV0000189" at bounding box center [435, 524] width 97 height 27
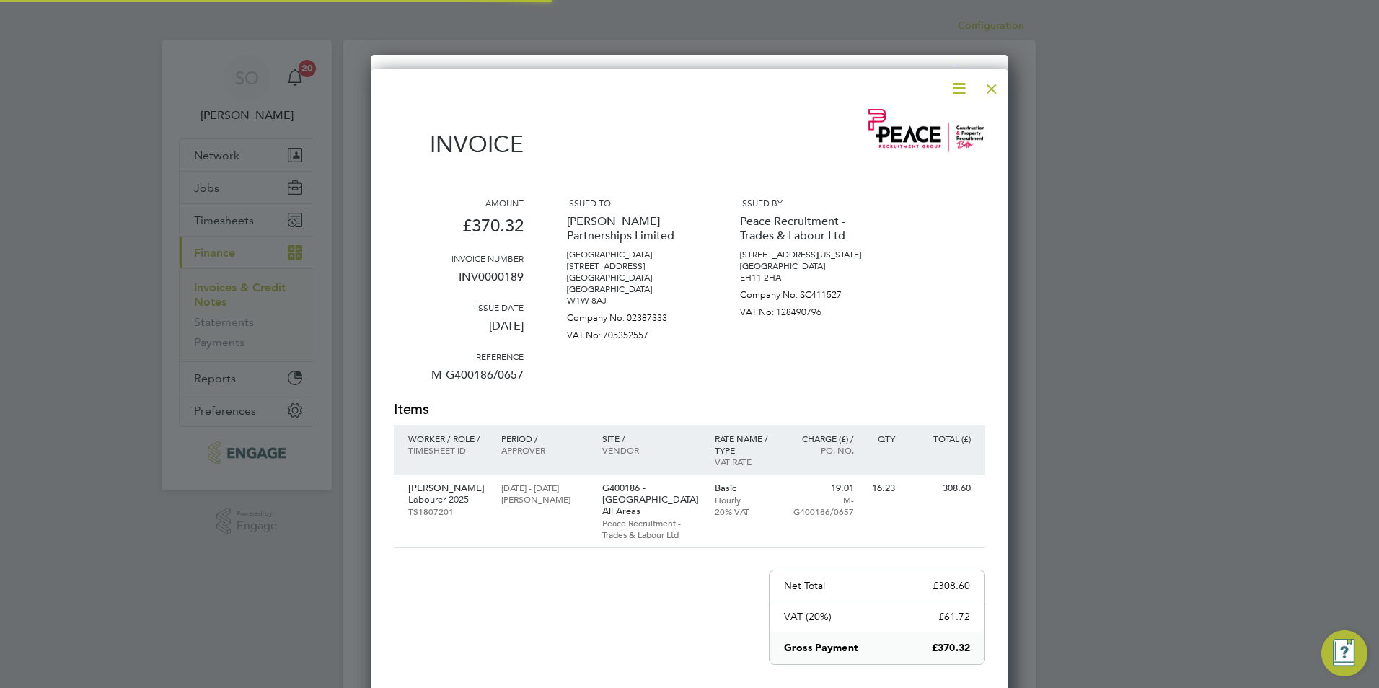
scroll to position [780, 638]
click at [997, 88] on div at bounding box center [992, 85] width 26 height 26
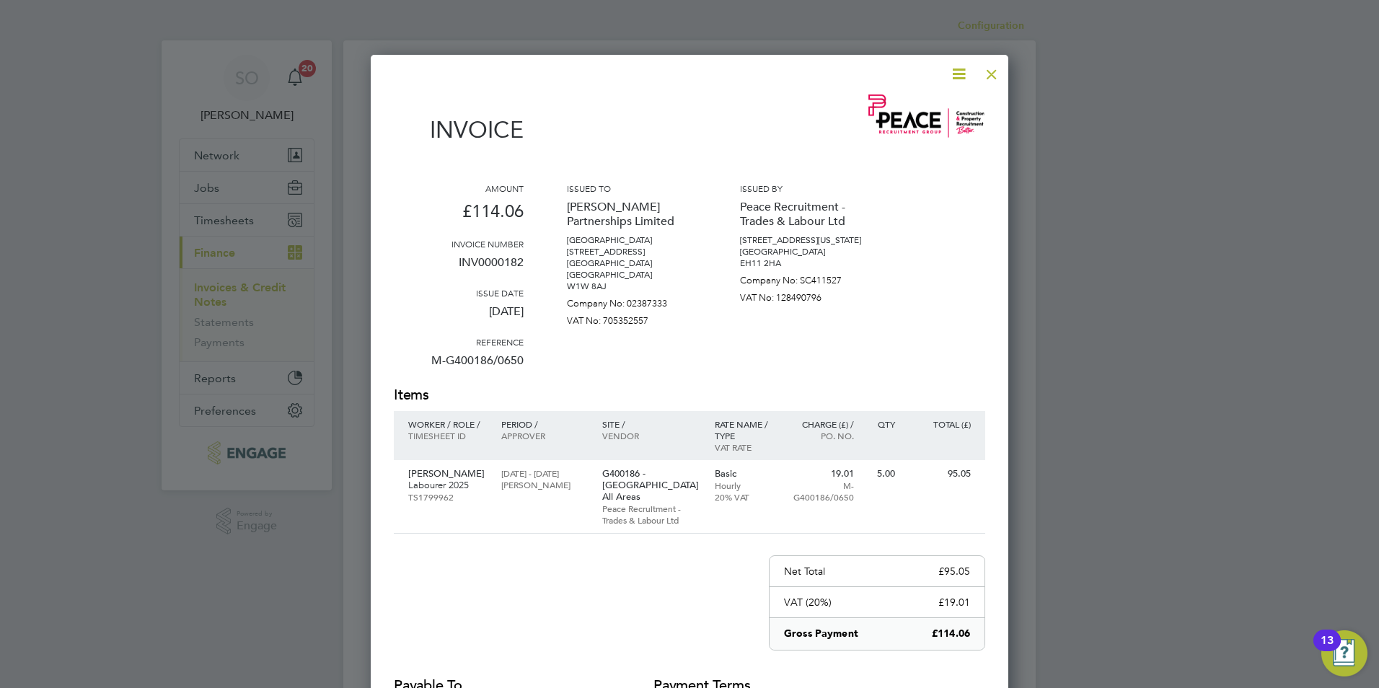
click at [997, 88] on div "Invoice Amount £114.06 Invoice number INV0000182 Issue date [DATE] Reference M-…" at bounding box center [690, 453] width 638 height 796
click at [997, 76] on div at bounding box center [992, 71] width 26 height 26
